Goal: Communication & Community: Answer question/provide support

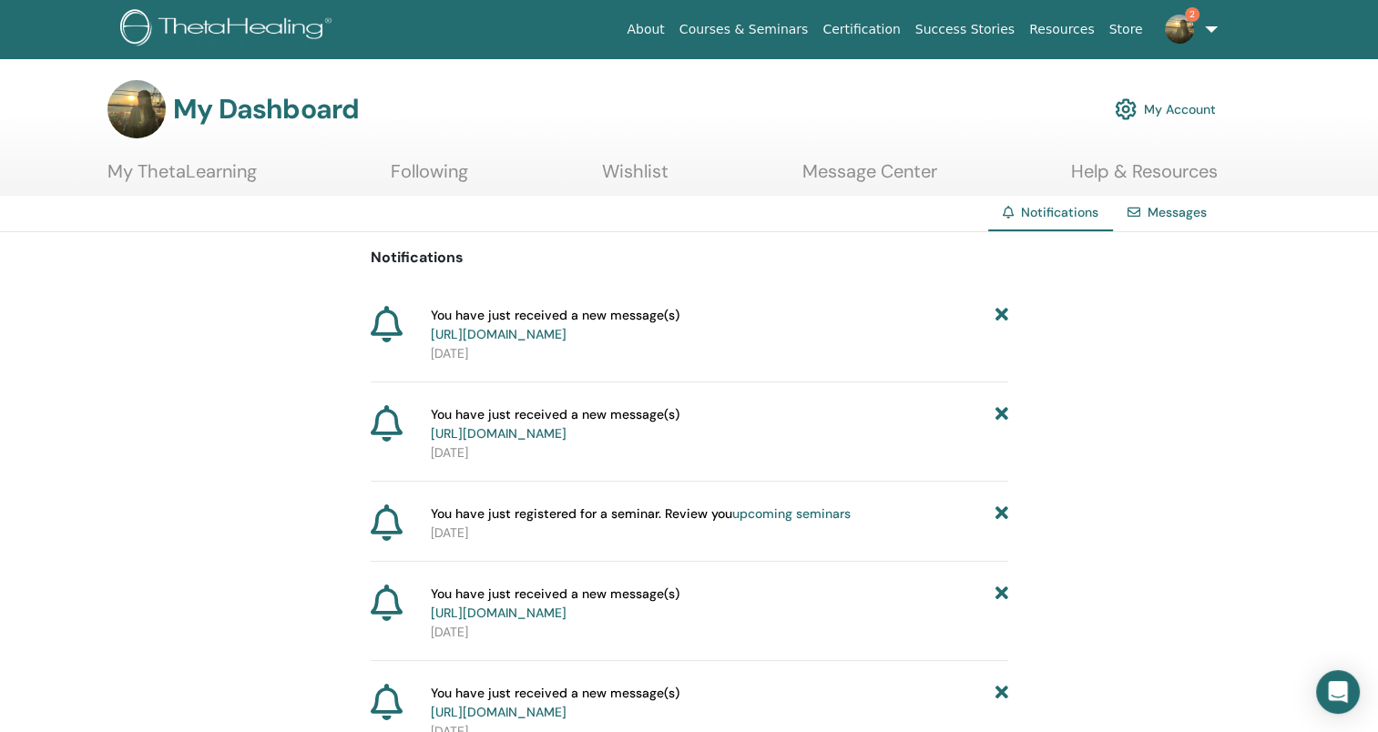
click at [1171, 215] on link "Messages" at bounding box center [1177, 212] width 59 height 16
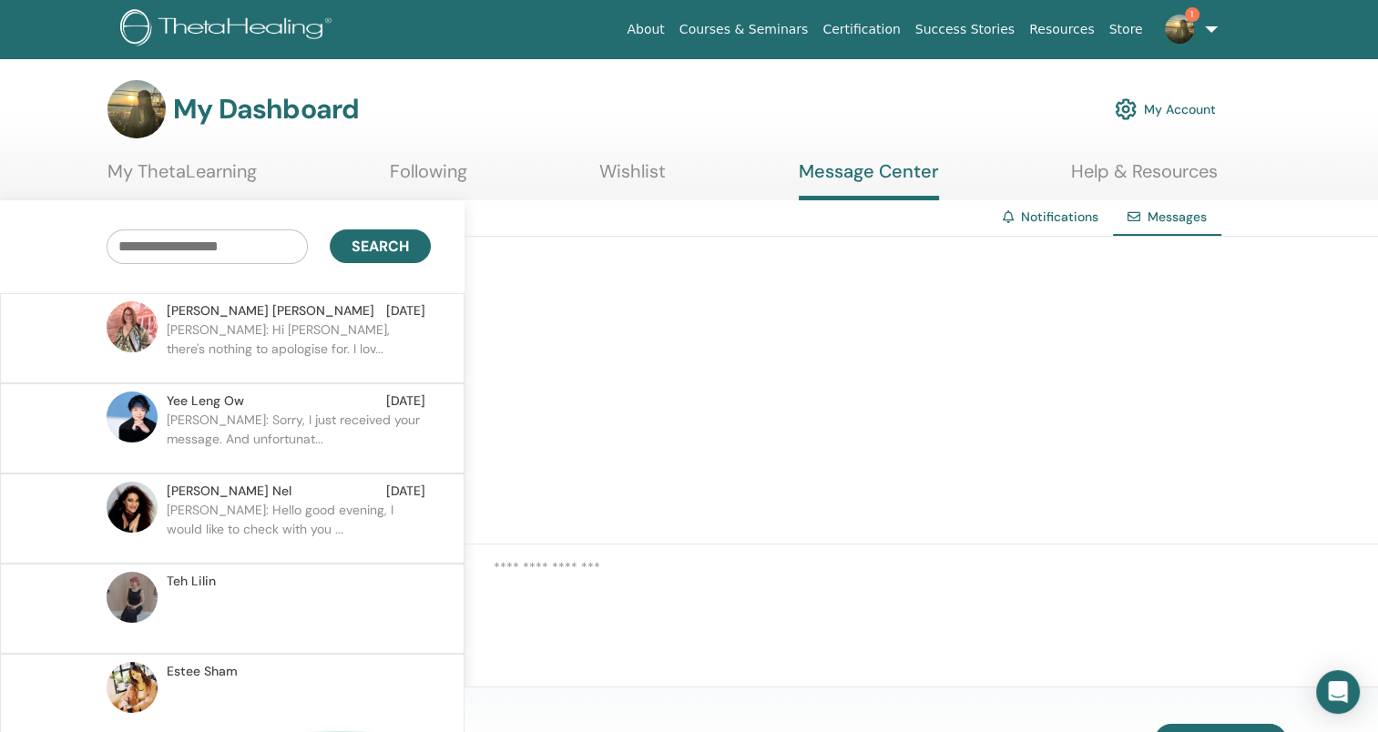
click at [1042, 220] on link "Notifications" at bounding box center [1059, 217] width 77 height 16
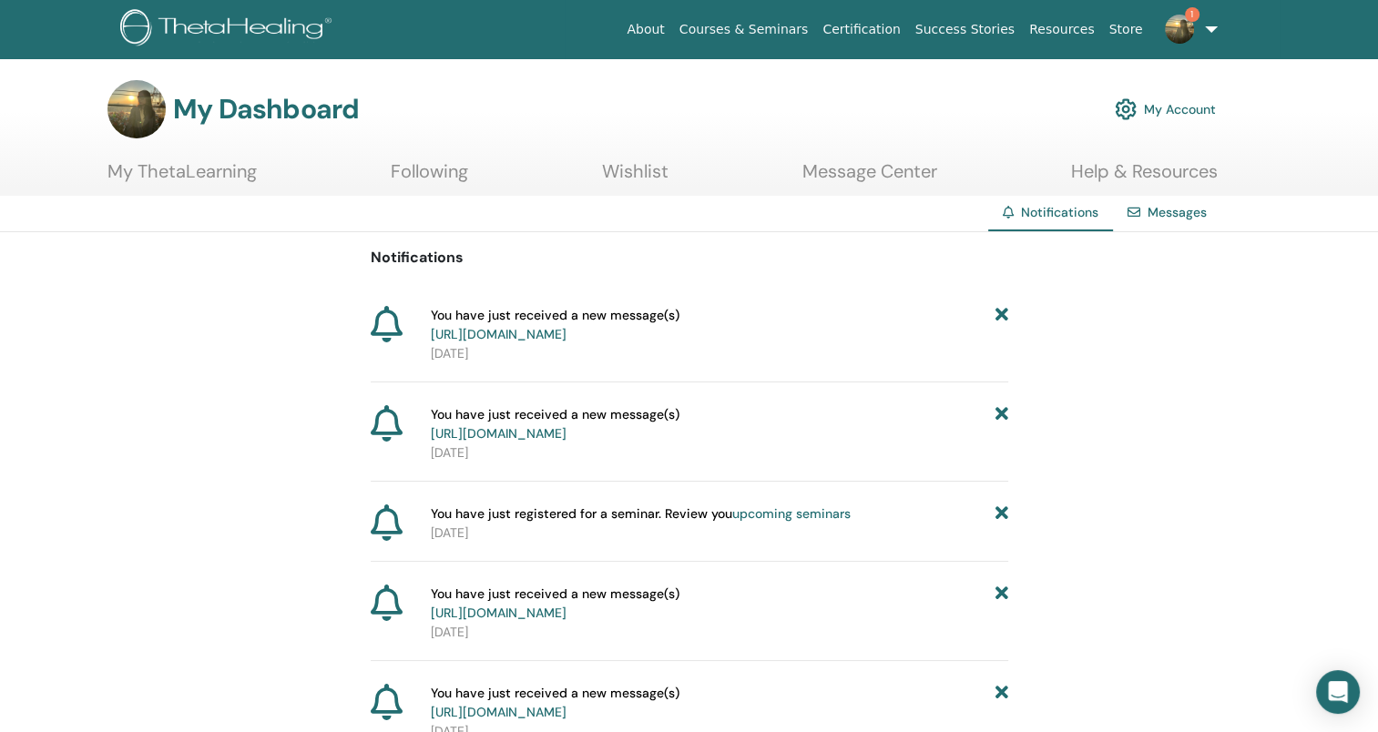
click at [1164, 216] on link "Messages" at bounding box center [1177, 212] width 59 height 16
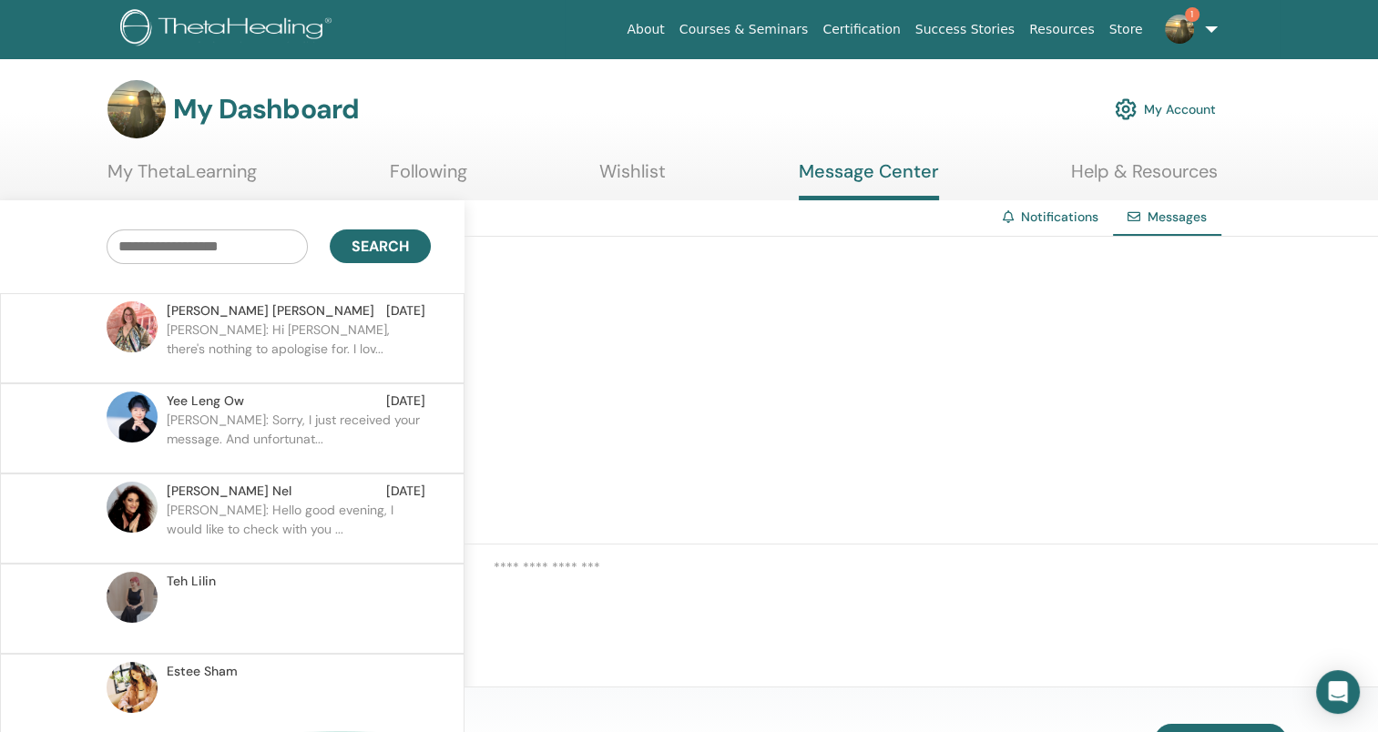
click at [275, 359] on p "Kristen: Hi Juanita, there's nothing to apologise for. I lov..." at bounding box center [299, 348] width 264 height 55
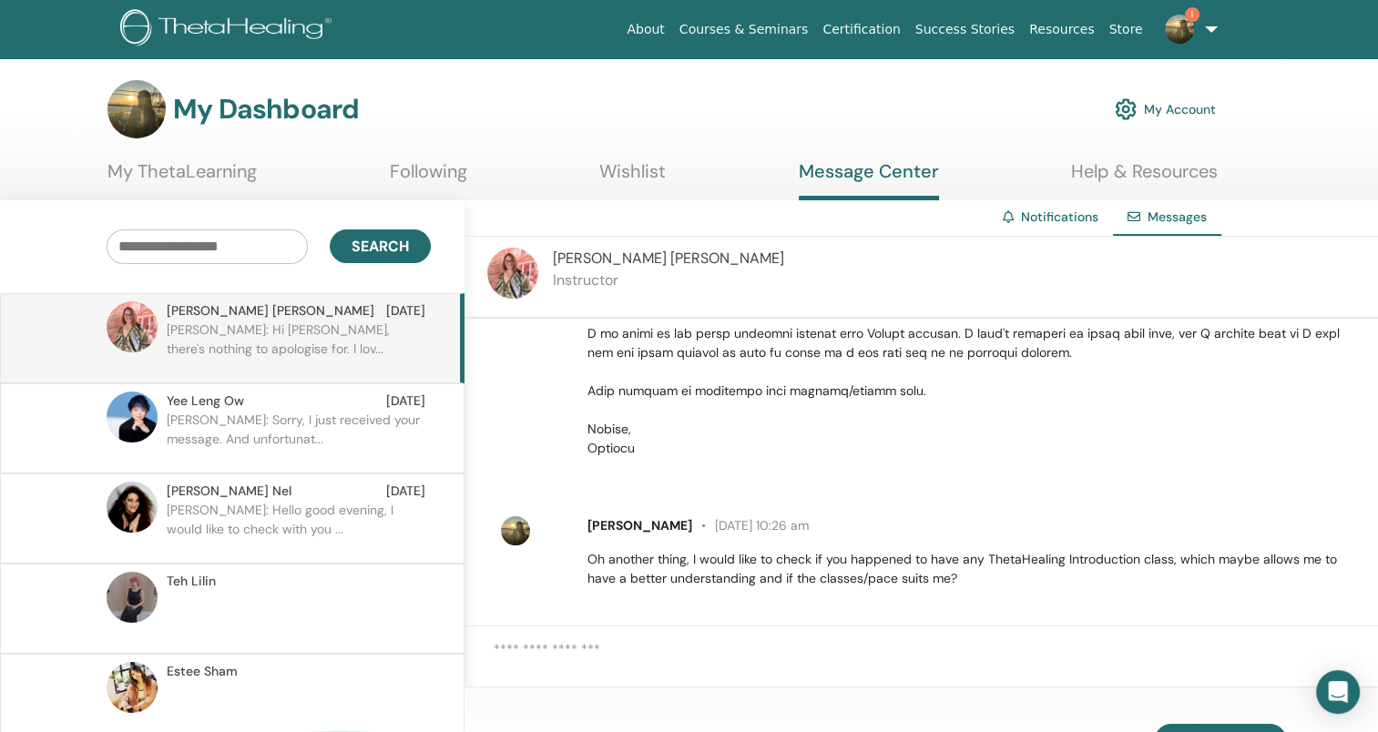
scroll to position [1101, 0]
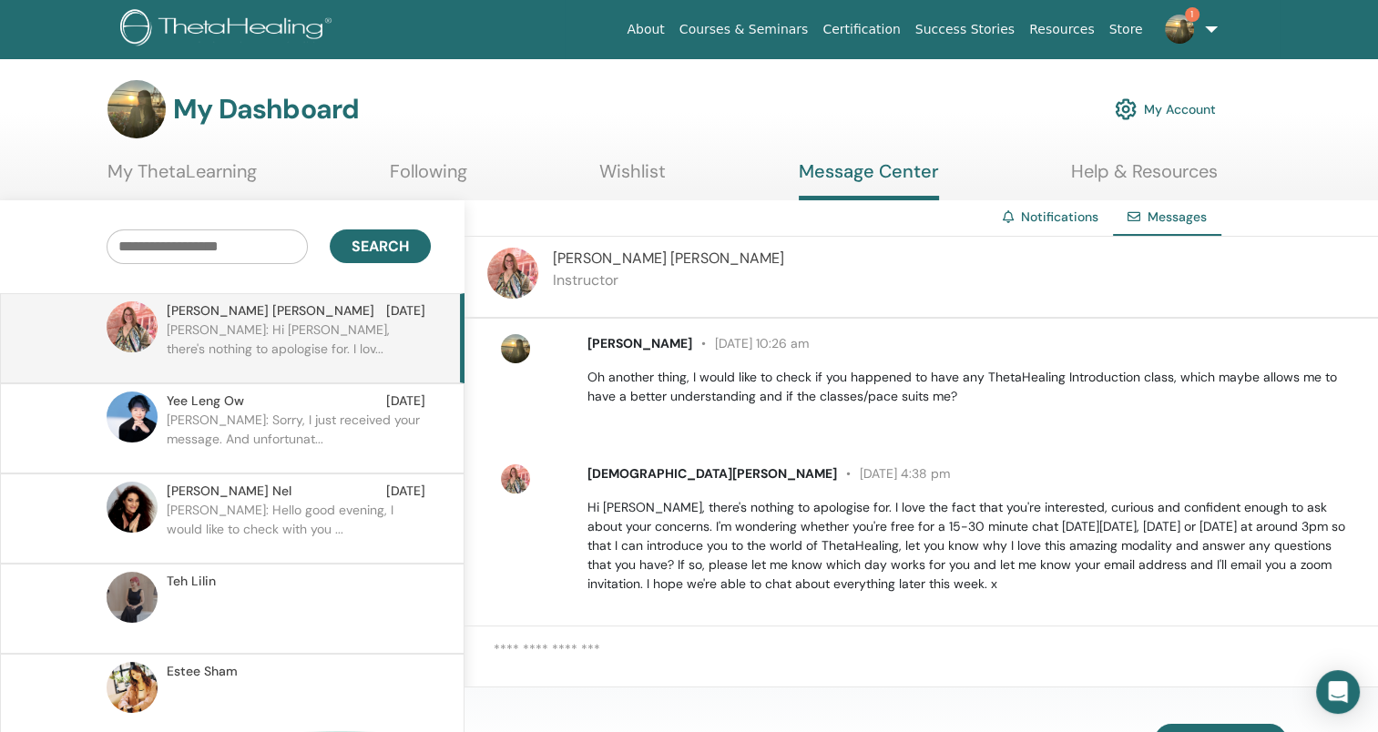
click at [849, 561] on p "Hi Juanita, there's nothing to apologise for. I love the fact that you're inter…" at bounding box center [972, 546] width 770 height 96
click at [849, 545] on p "Hi Juanita, there's nothing to apologise for. I love the fact that you're inter…" at bounding box center [972, 546] width 770 height 96
drag, startPoint x: 662, startPoint y: 526, endPoint x: 967, endPoint y: 522, distance: 305.1
click at [967, 522] on p "Hi Juanita, there's nothing to apologise for. I love the fact that you're inter…" at bounding box center [972, 546] width 770 height 96
drag, startPoint x: 967, startPoint y: 522, endPoint x: 882, endPoint y: 539, distance: 87.3
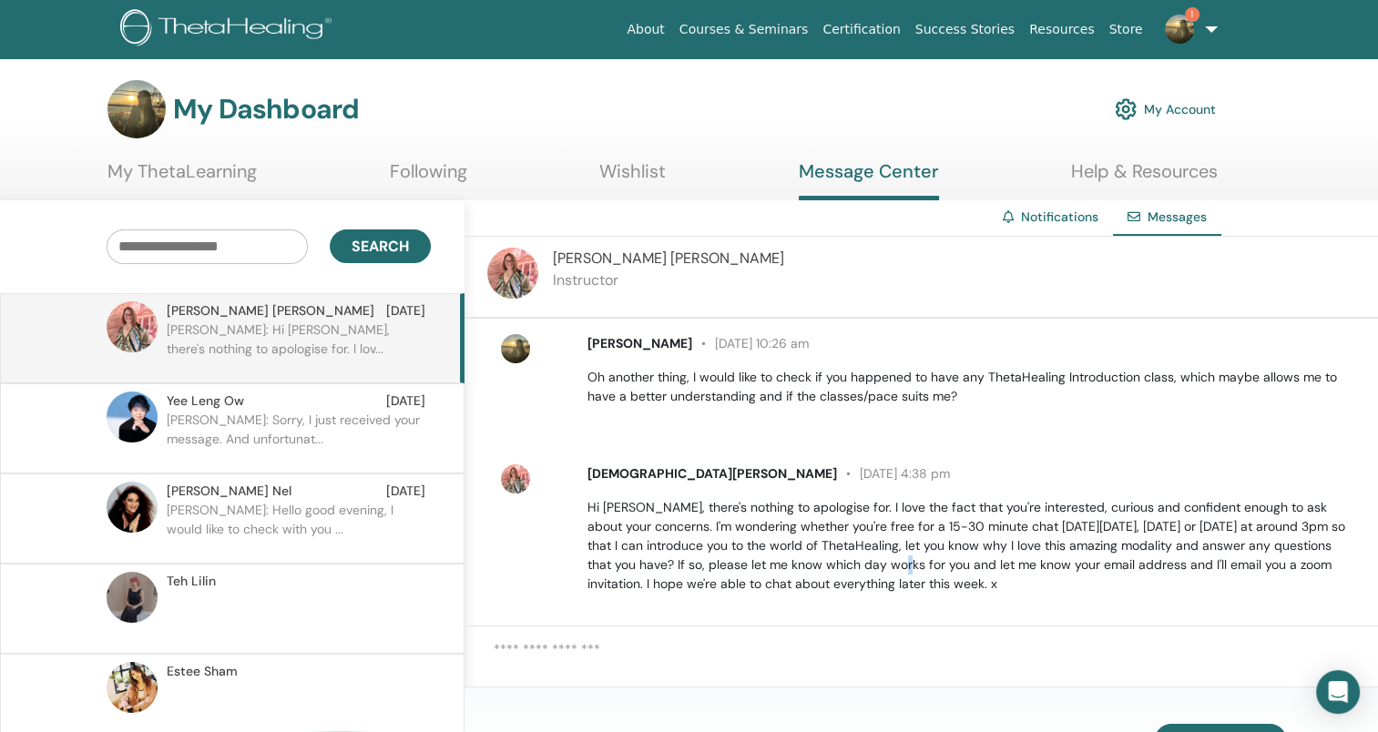
click at [920, 543] on p "Hi Juanita, there's nothing to apologise for. I love the fact that you're inter…" at bounding box center [972, 546] width 770 height 96
drag, startPoint x: 695, startPoint y: 525, endPoint x: 956, endPoint y: 530, distance: 261.4
click at [956, 530] on p "Hi Juanita, there's nothing to apologise for. I love the fact that you're inter…" at bounding box center [972, 546] width 770 height 96
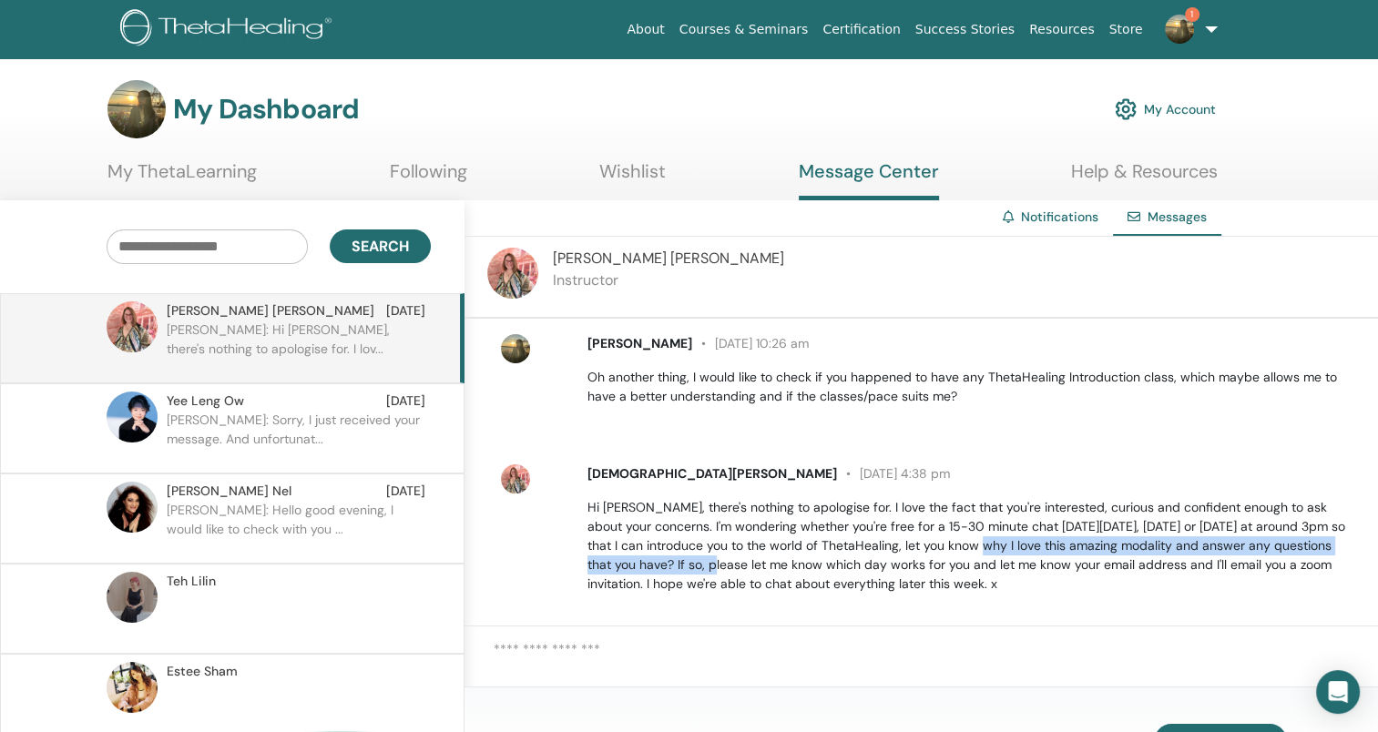
drag, startPoint x: 956, startPoint y: 530, endPoint x: 746, endPoint y: 547, distance: 211.1
click at [746, 547] on p "Hi Juanita, there's nothing to apologise for. I love the fact that you're inter…" at bounding box center [972, 546] width 770 height 96
drag, startPoint x: 746, startPoint y: 547, endPoint x: 1058, endPoint y: 579, distance: 314.0
click at [1058, 579] on div "Kristen Cooper 18 August at 4:38 pm Hi Juanita, there's nothing to apologise fo…" at bounding box center [936, 529] width 884 height 144
drag, startPoint x: 1058, startPoint y: 579, endPoint x: 798, endPoint y: 589, distance: 260.7
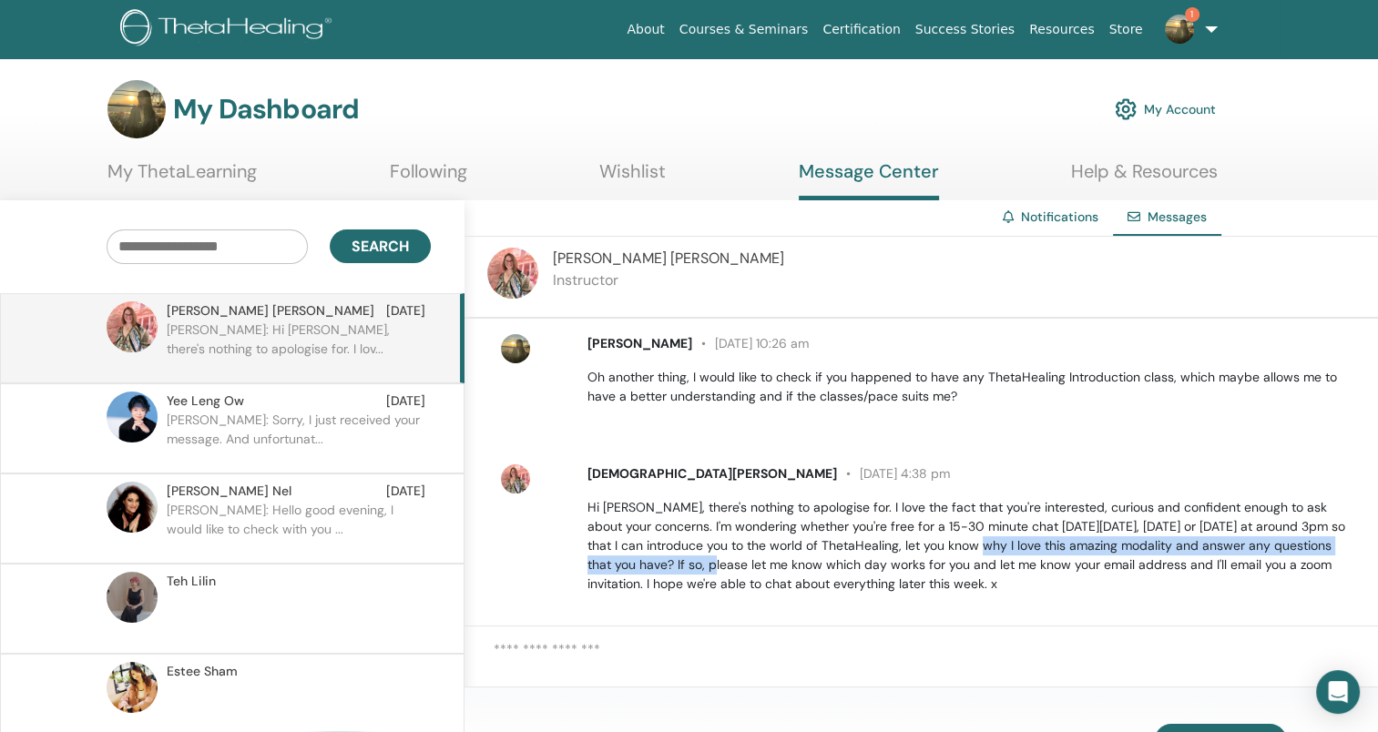
click at [798, 589] on div "Juanita Ooi 17 August at 5:58 pm Hello good evening, I would like to check with…" at bounding box center [921, 473] width 914 height 308
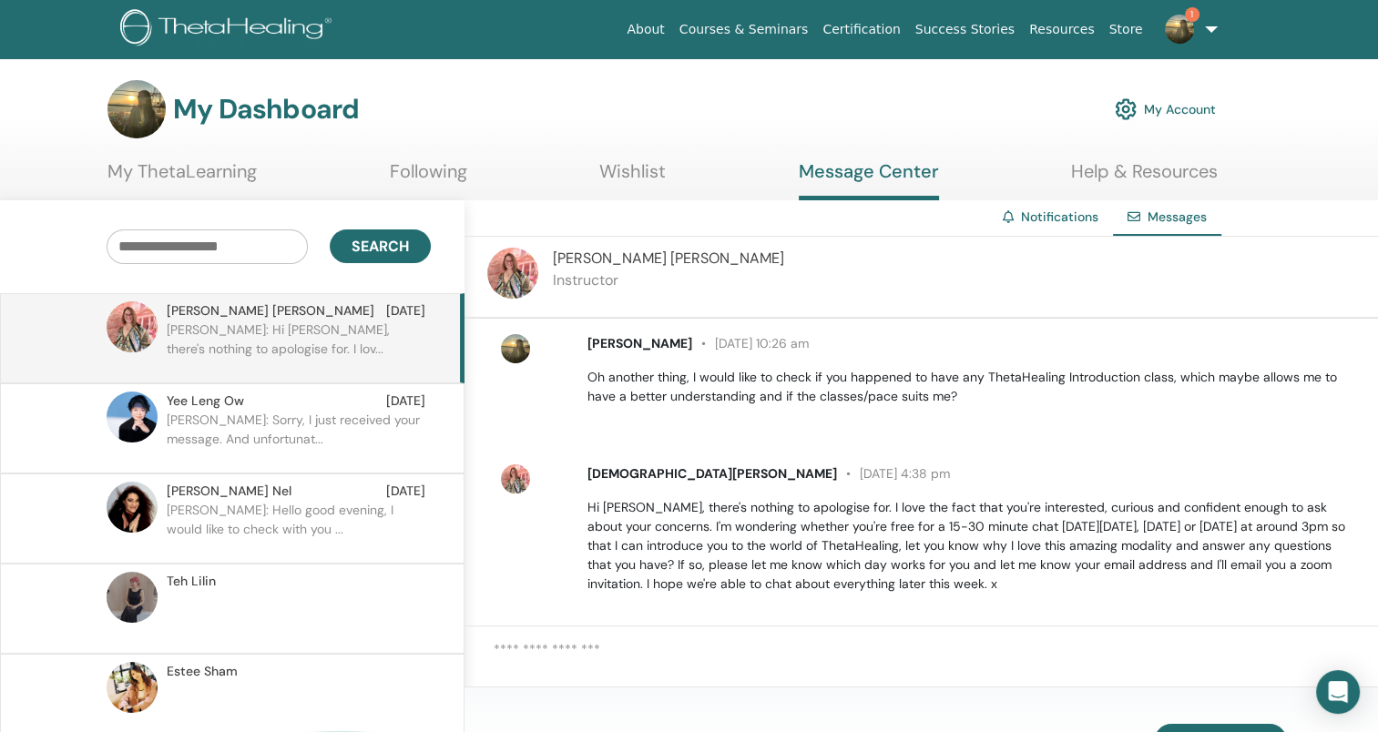
drag, startPoint x: 1082, startPoint y: 584, endPoint x: 1080, endPoint y: 574, distance: 10.2
click at [1083, 583] on div "Juanita Ooi 17 August at 5:58 pm Hello good evening, I would like to check with…" at bounding box center [921, 473] width 914 height 308
click at [1077, 561] on p "Hi Juanita, there's nothing to apologise for. I love the fact that you're inter…" at bounding box center [972, 546] width 770 height 96
click at [988, 656] on textarea at bounding box center [936, 662] width 884 height 47
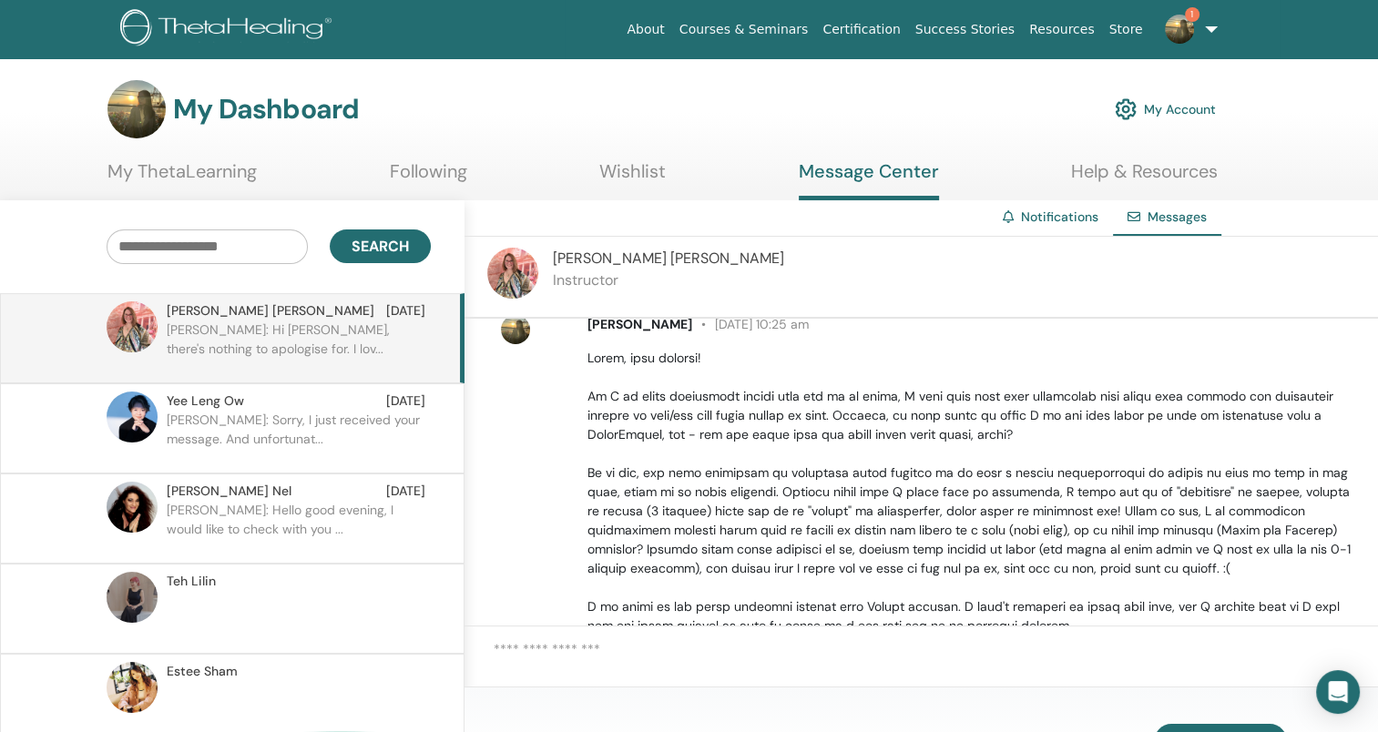
scroll to position [555, 0]
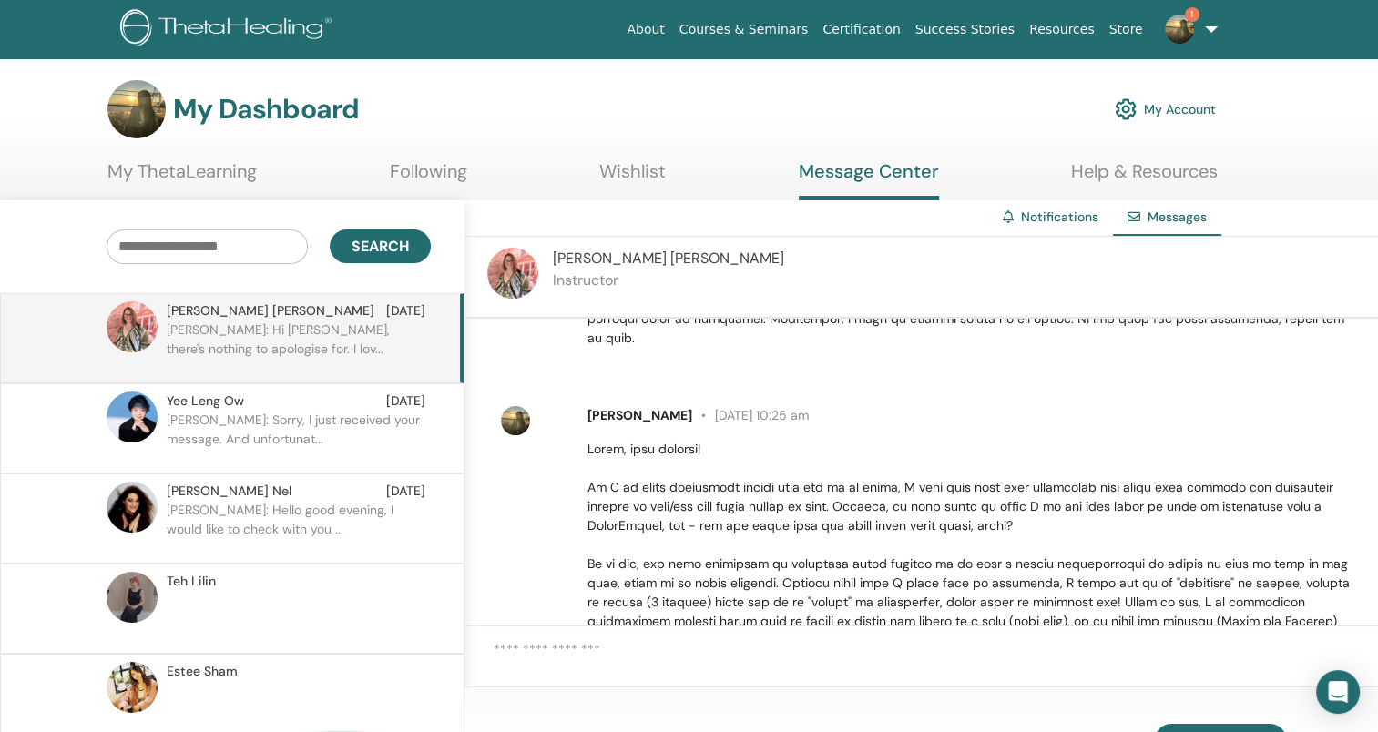
click at [1049, 504] on p at bounding box center [972, 631] width 770 height 383
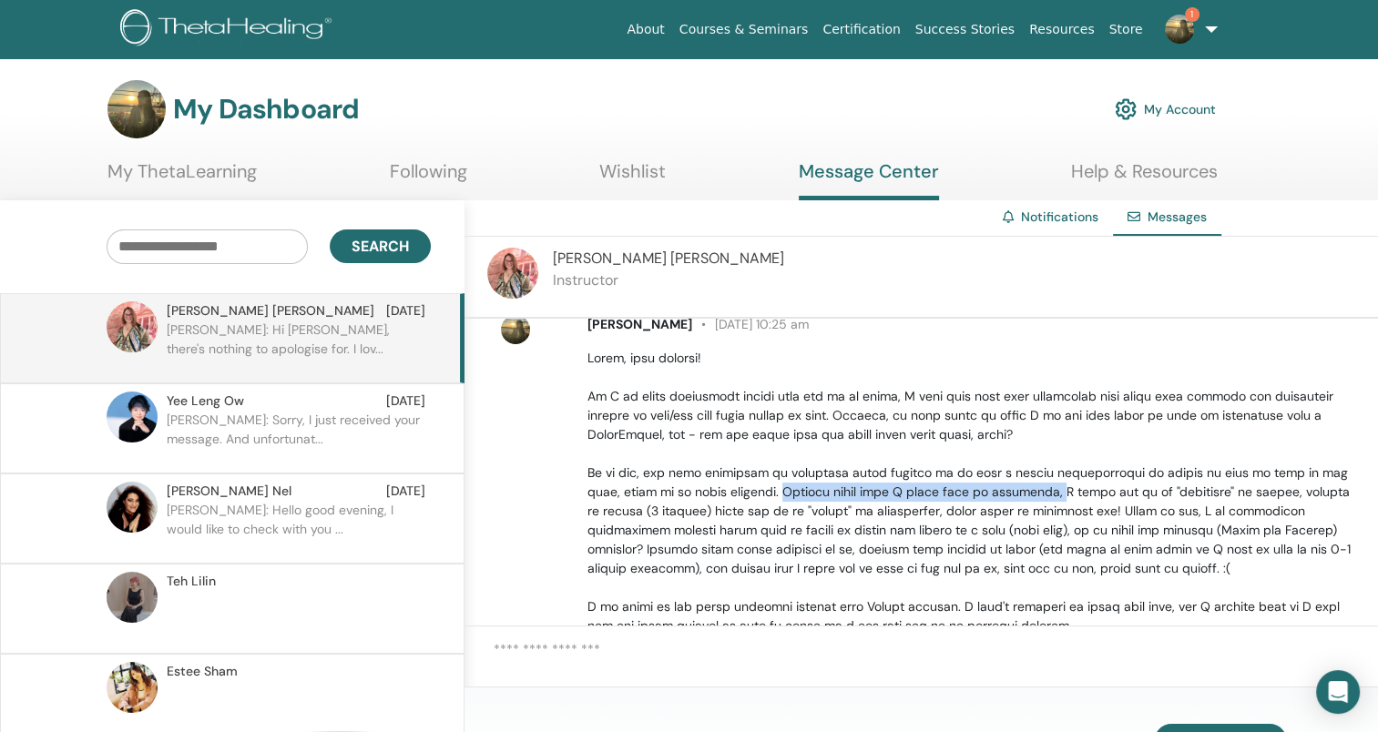
drag, startPoint x: 732, startPoint y: 470, endPoint x: 984, endPoint y: 478, distance: 251.5
click at [984, 478] on p at bounding box center [972, 540] width 770 height 383
drag, startPoint x: 984, startPoint y: 478, endPoint x: 1097, endPoint y: 488, distance: 113.4
click at [1097, 488] on p at bounding box center [972, 540] width 770 height 383
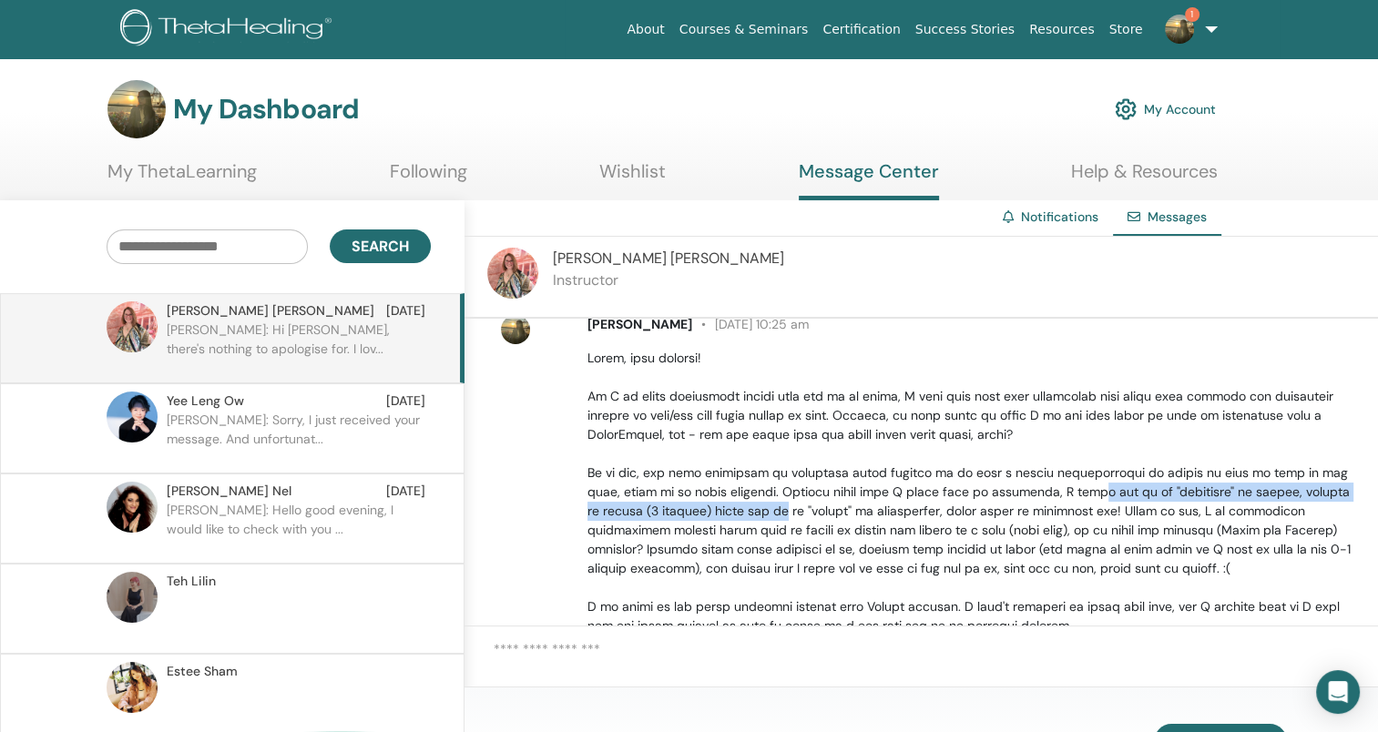
drag, startPoint x: 1020, startPoint y: 466, endPoint x: 714, endPoint y: 490, distance: 306.9
click at [714, 490] on p at bounding box center [972, 540] width 770 height 383
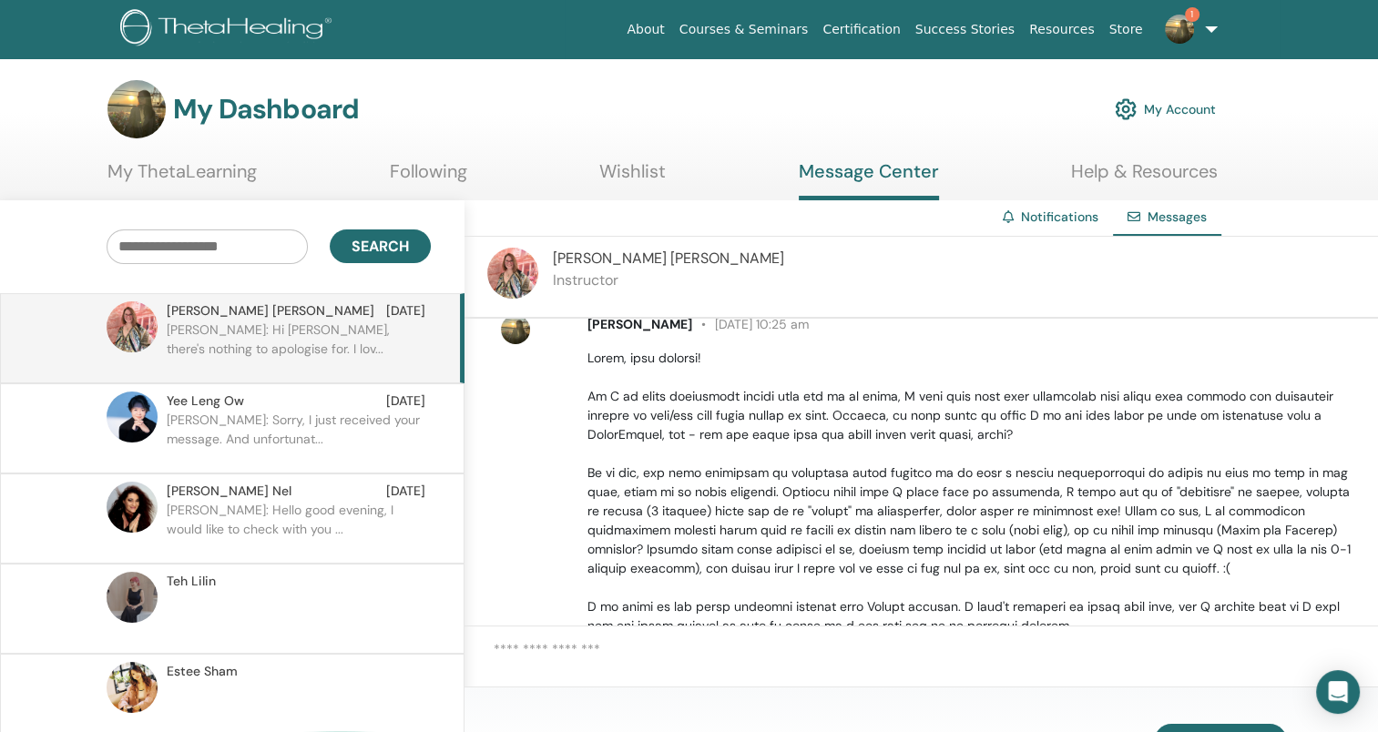
drag, startPoint x: 714, startPoint y: 490, endPoint x: 804, endPoint y: 510, distance: 92.4
click at [804, 510] on p at bounding box center [972, 540] width 770 height 383
drag, startPoint x: 714, startPoint y: 491, endPoint x: 859, endPoint y: 492, distance: 144.8
click at [859, 492] on p at bounding box center [972, 540] width 770 height 383
drag, startPoint x: 859, startPoint y: 492, endPoint x: 1032, endPoint y: 487, distance: 173.1
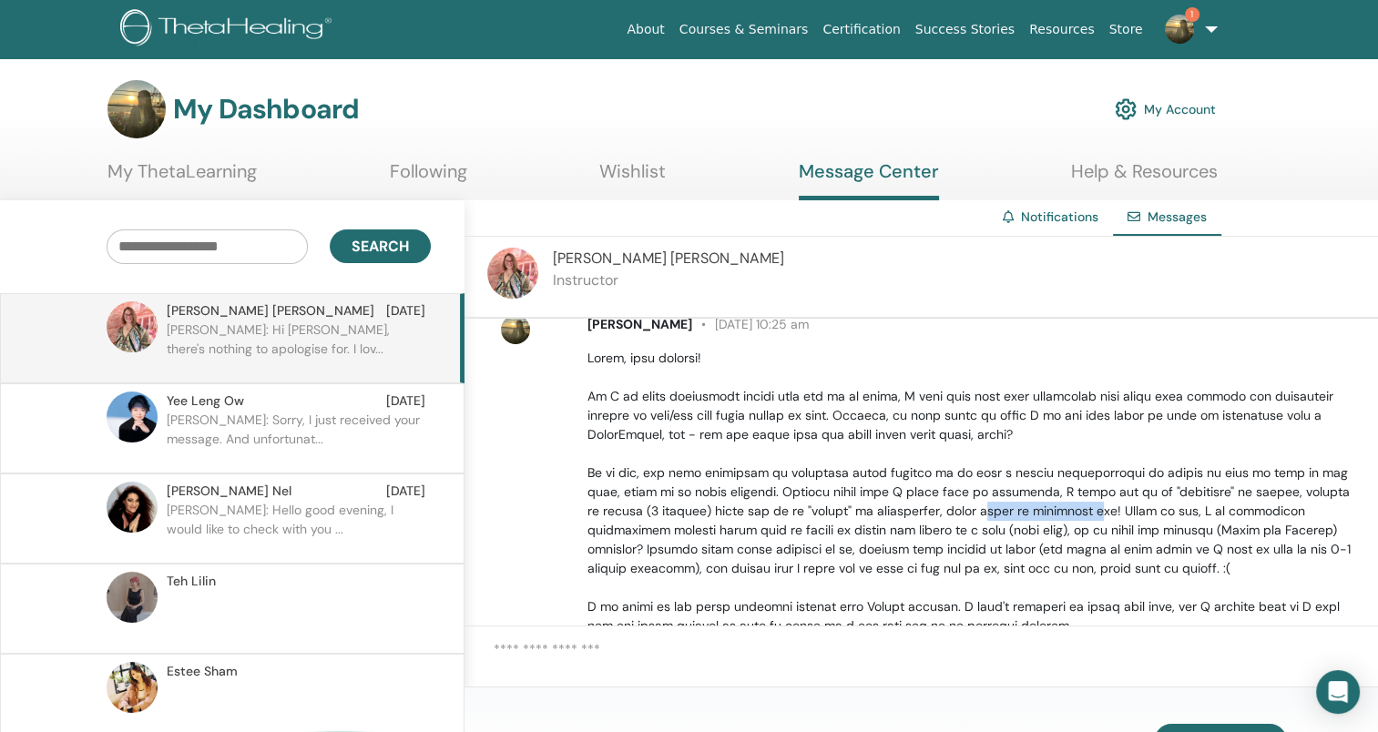
click at [1032, 487] on p at bounding box center [972, 540] width 770 height 383
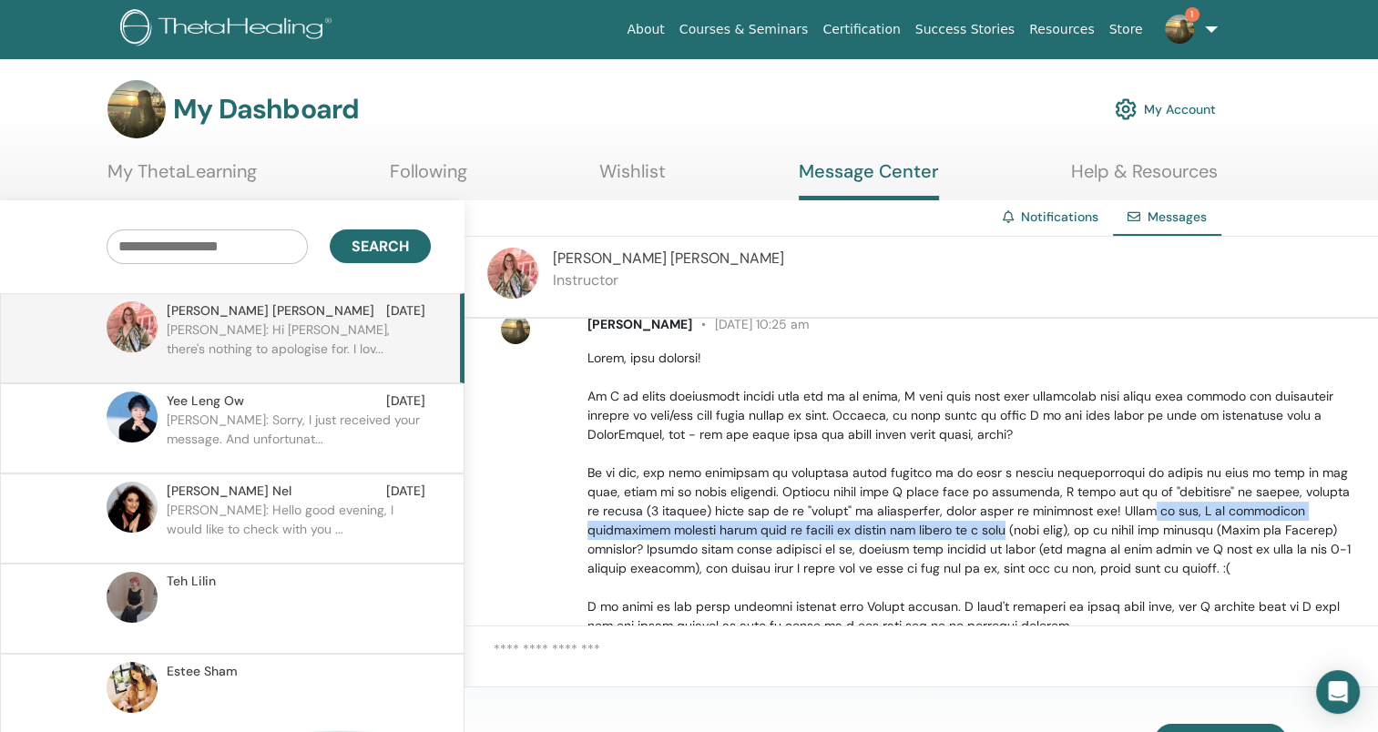
drag, startPoint x: 1032, startPoint y: 487, endPoint x: 943, endPoint y: 514, distance: 93.1
click at [943, 514] on p at bounding box center [972, 540] width 770 height 383
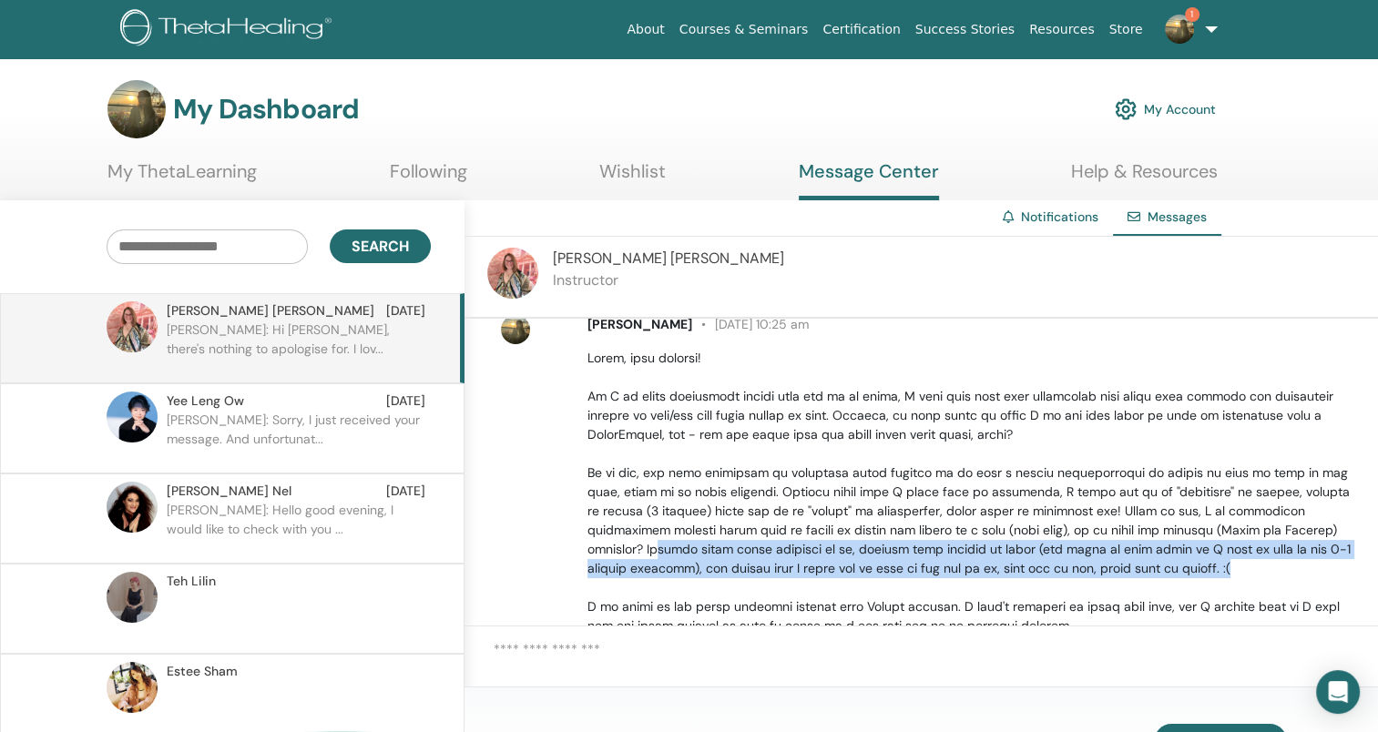
drag, startPoint x: 597, startPoint y: 531, endPoint x: 1213, endPoint y: 554, distance: 616.1
click at [1213, 554] on p at bounding box center [972, 540] width 770 height 383
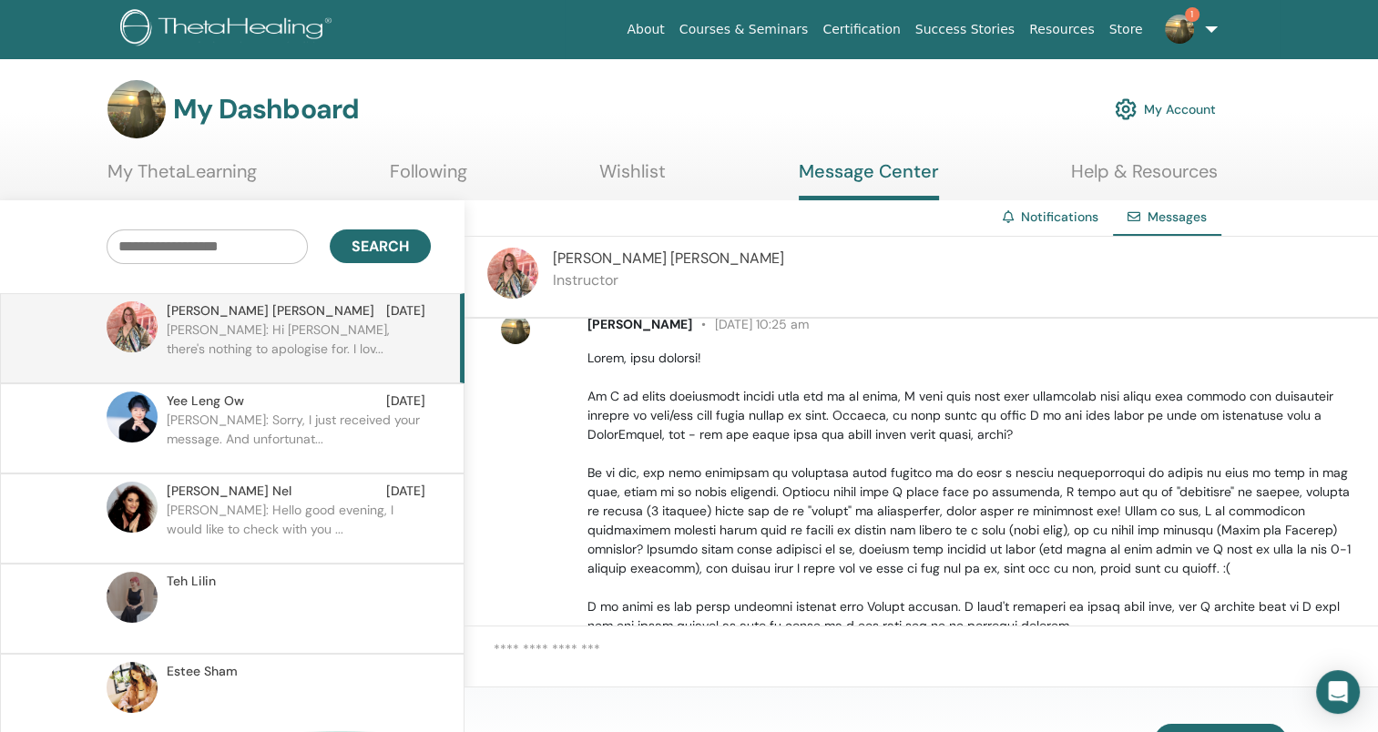
drag, startPoint x: 873, startPoint y: 585, endPoint x: 852, endPoint y: 571, distance: 25.0
click at [871, 583] on p at bounding box center [972, 540] width 770 height 383
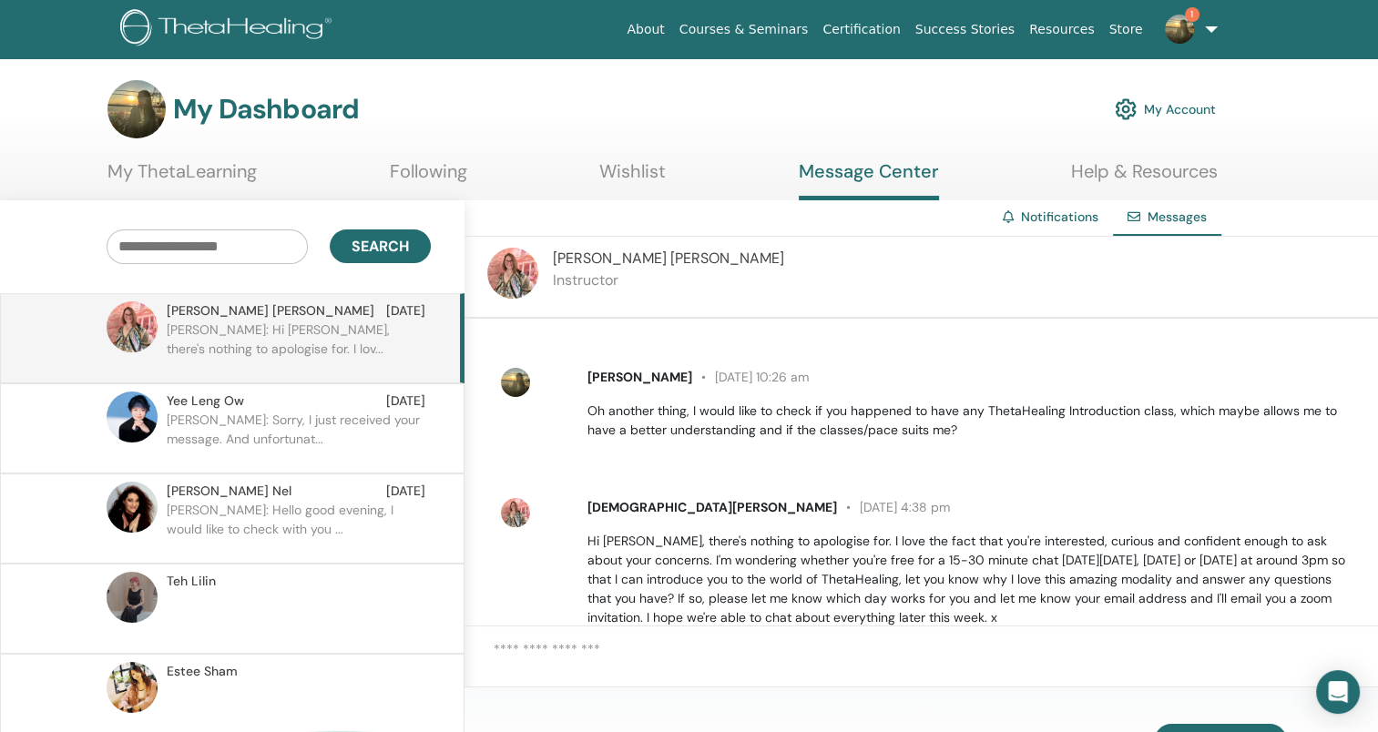
scroll to position [1101, 0]
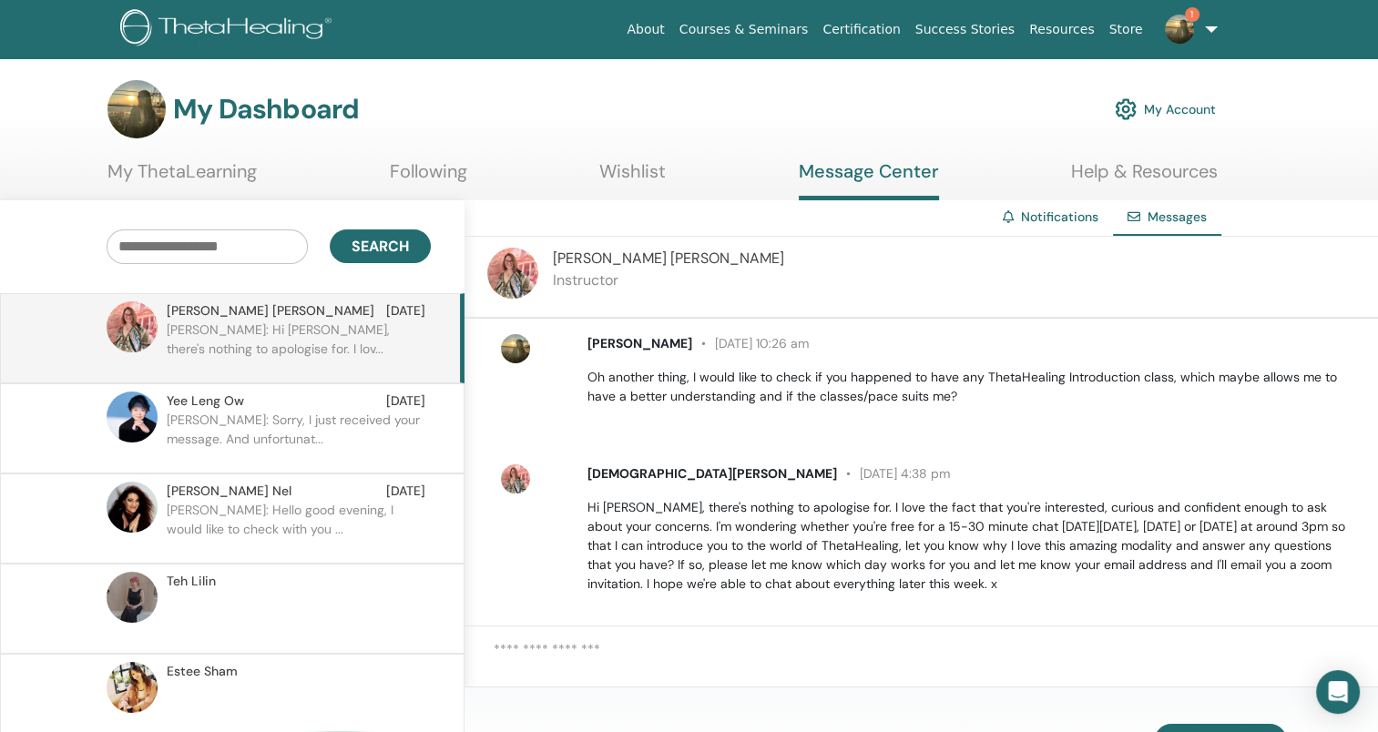
click at [836, 521] on p "Hi Juanita, there's nothing to apologise for. I love the fact that you're inter…" at bounding box center [972, 546] width 770 height 96
click at [674, 645] on textarea at bounding box center [936, 662] width 884 height 47
type textarea "*"
click at [1138, 645] on textarea "**********" at bounding box center [936, 662] width 884 height 47
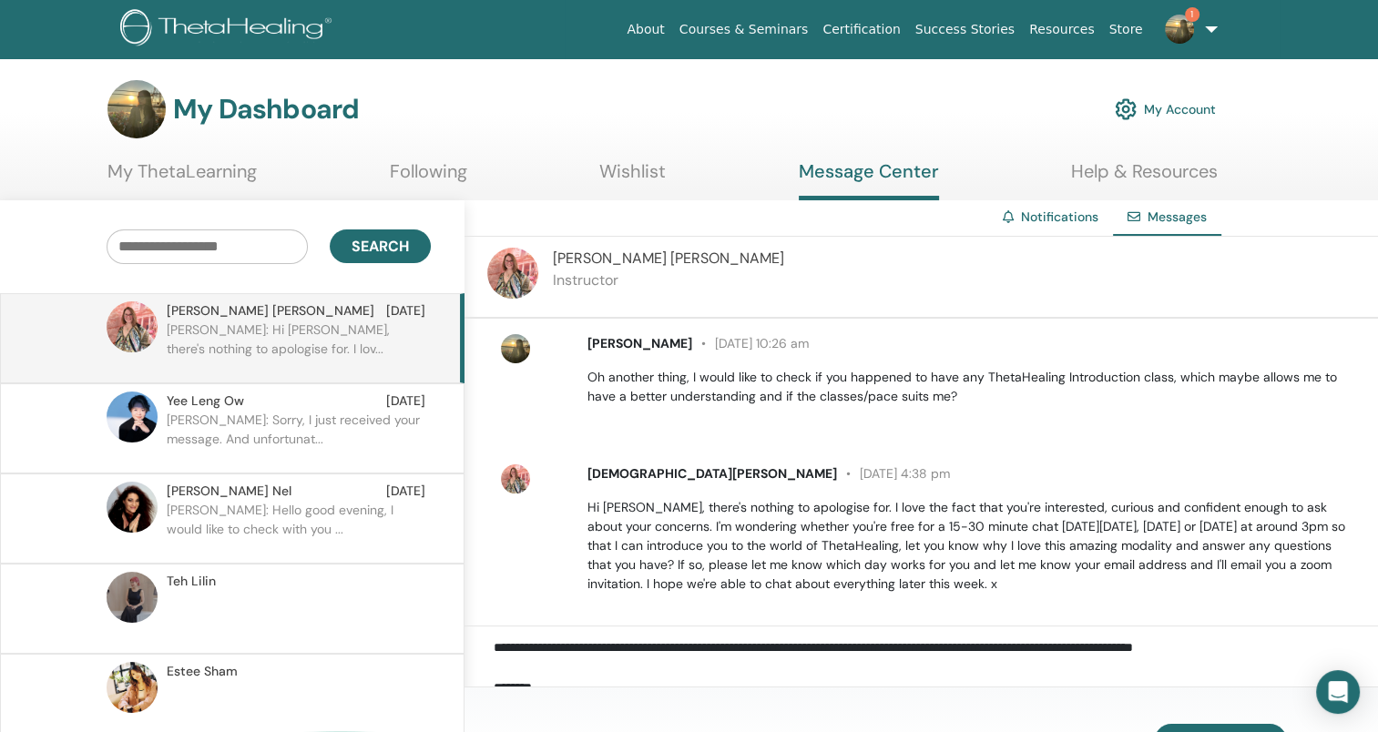
scroll to position [0, 0]
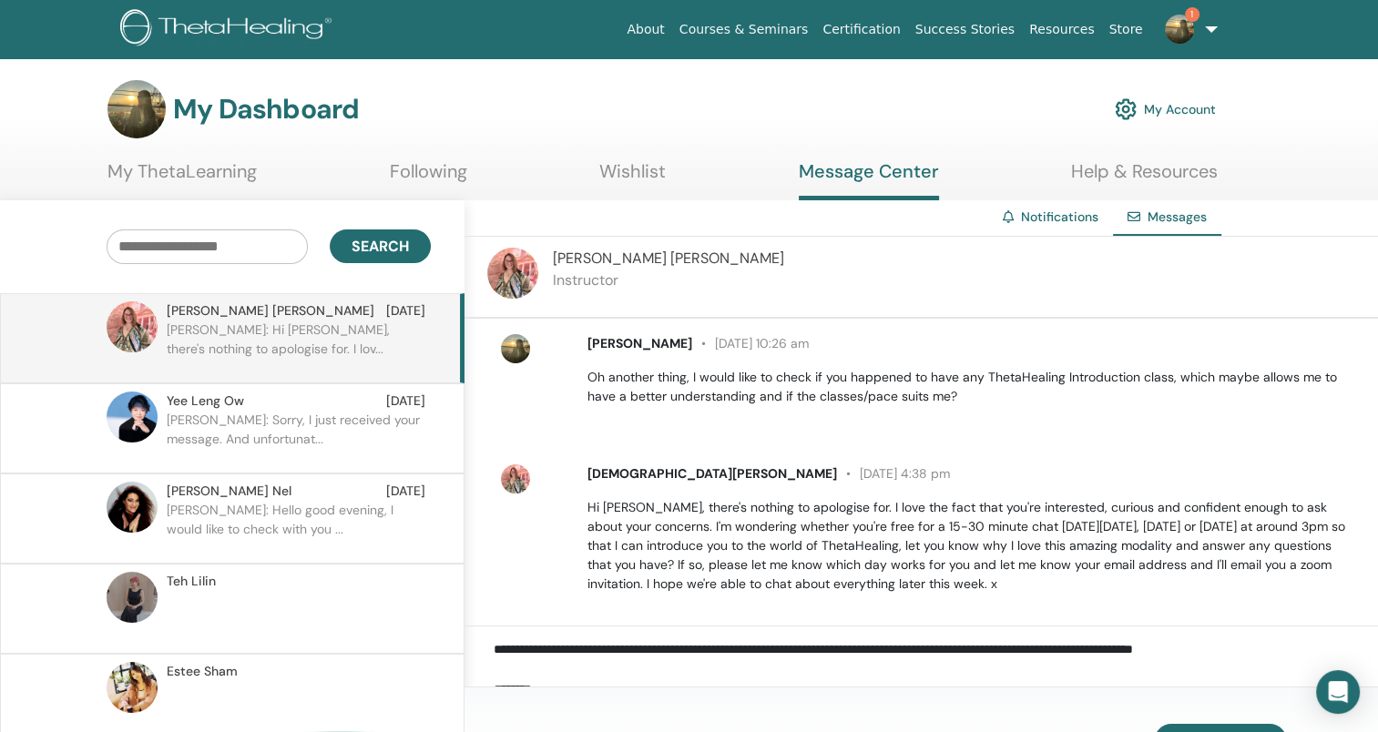
click at [527, 648] on textarea "**********" at bounding box center [936, 662] width 884 height 47
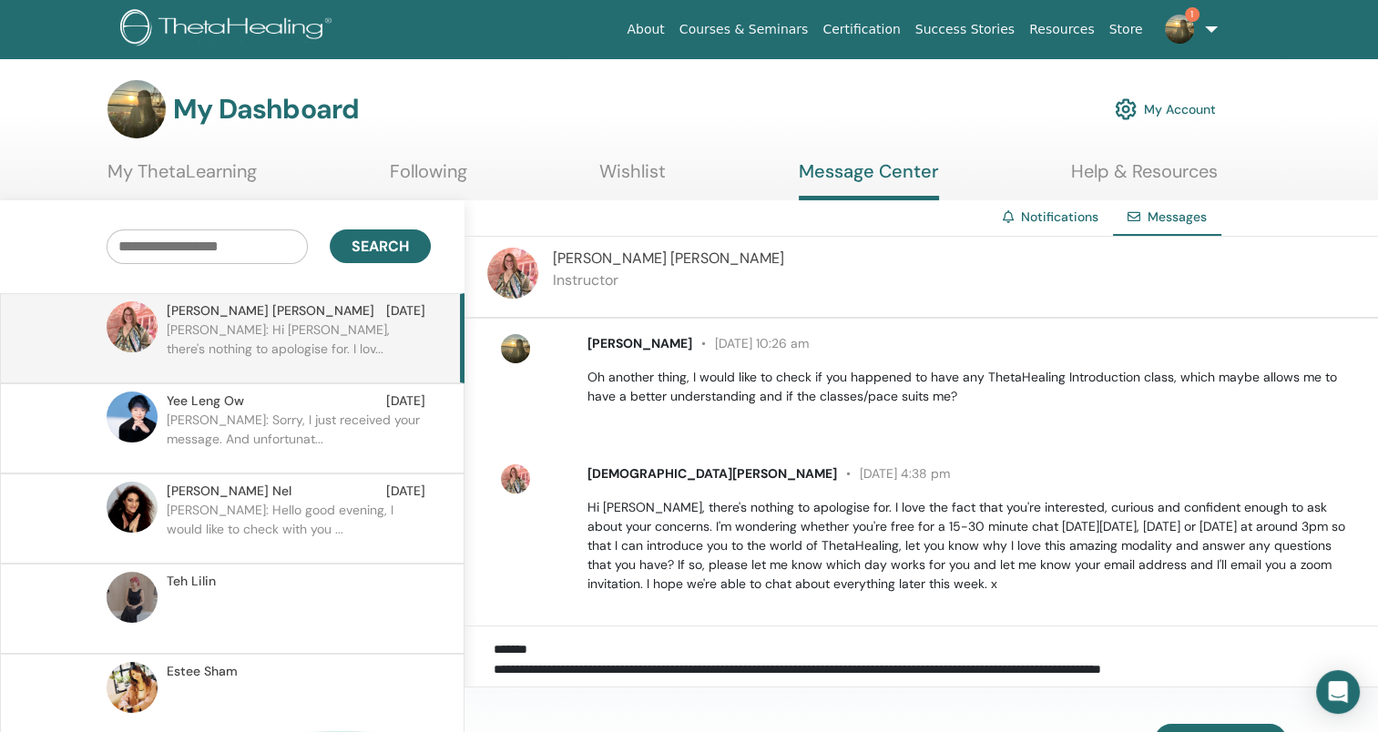
type textarea "**********"
